Goal: Use online tool/utility

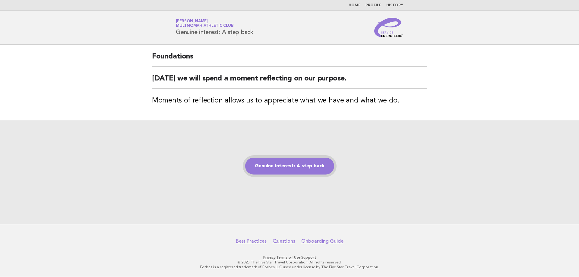
click at [298, 167] on link "Genuine interest: A step back" at bounding box center [289, 166] width 89 height 17
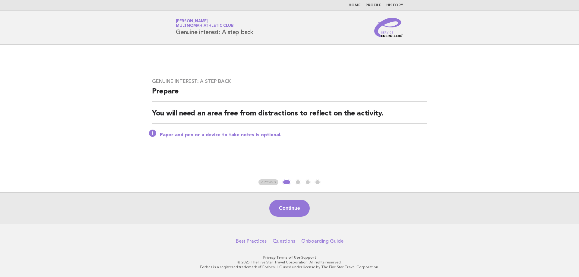
drag, startPoint x: 0, startPoint y: 0, endPoint x: 299, endPoint y: 215, distance: 368.4
click at [299, 215] on button "Continue" at bounding box center [289, 208] width 40 height 17
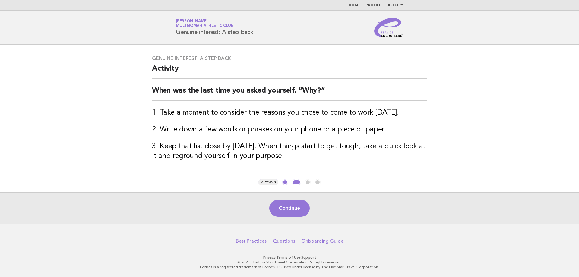
click at [295, 208] on button "Continue" at bounding box center [289, 208] width 40 height 17
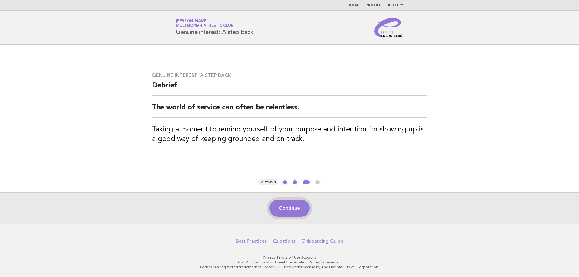
click at [295, 208] on button "Continue" at bounding box center [289, 208] width 40 height 17
